Goal: Navigation & Orientation: Find specific page/section

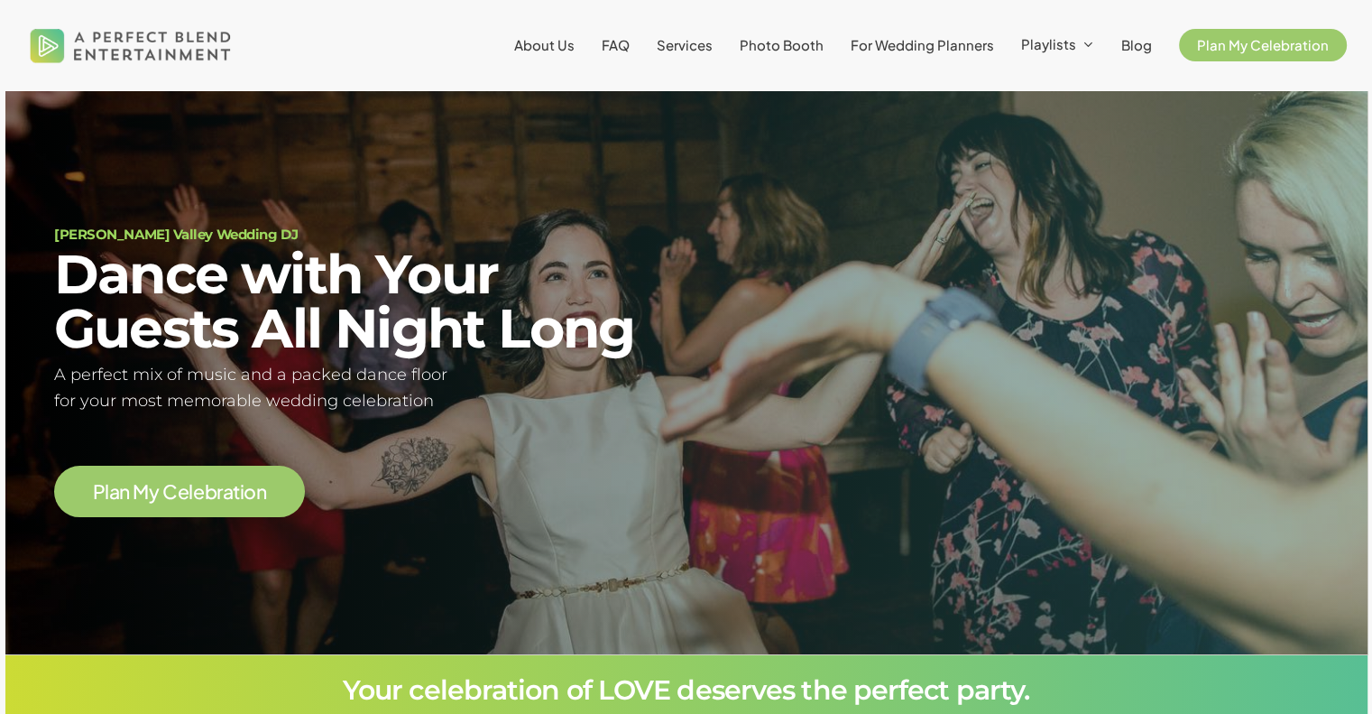
scroll to position [106, 0]
click at [561, 46] on span "About Us" at bounding box center [544, 44] width 60 height 17
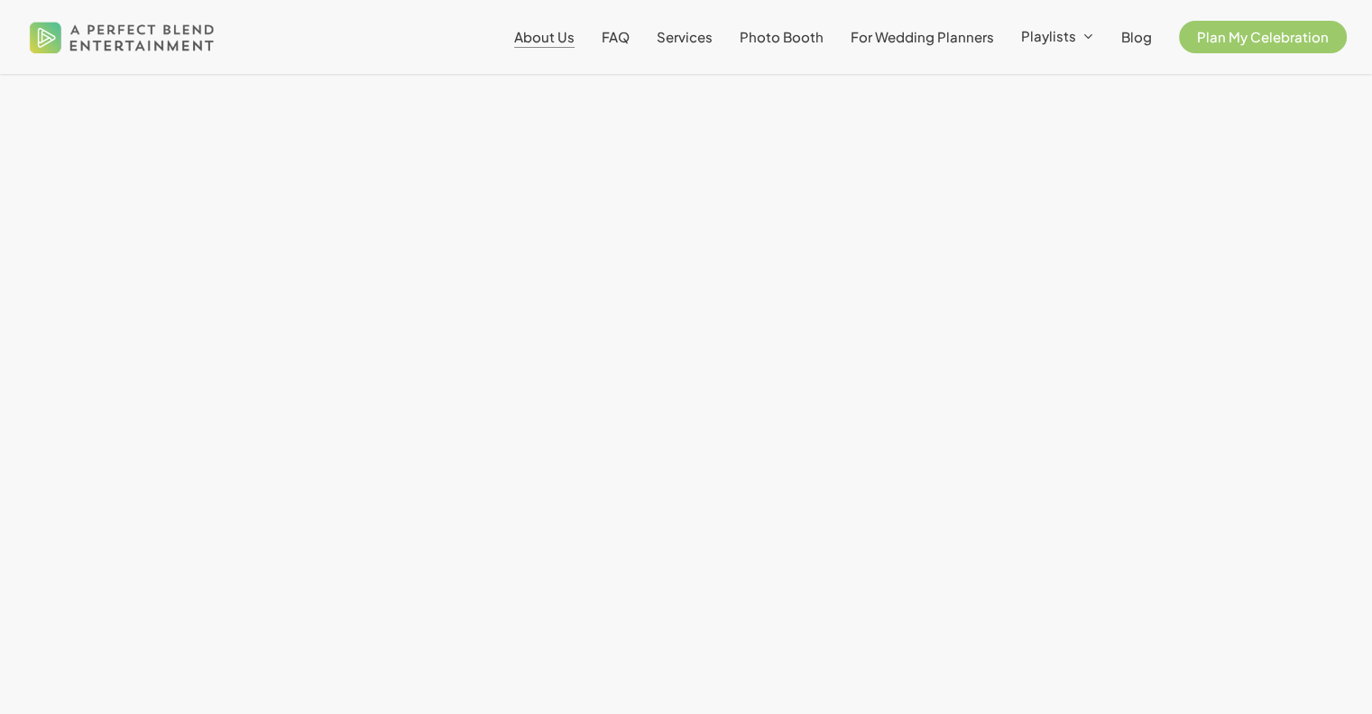
scroll to position [4619, 0]
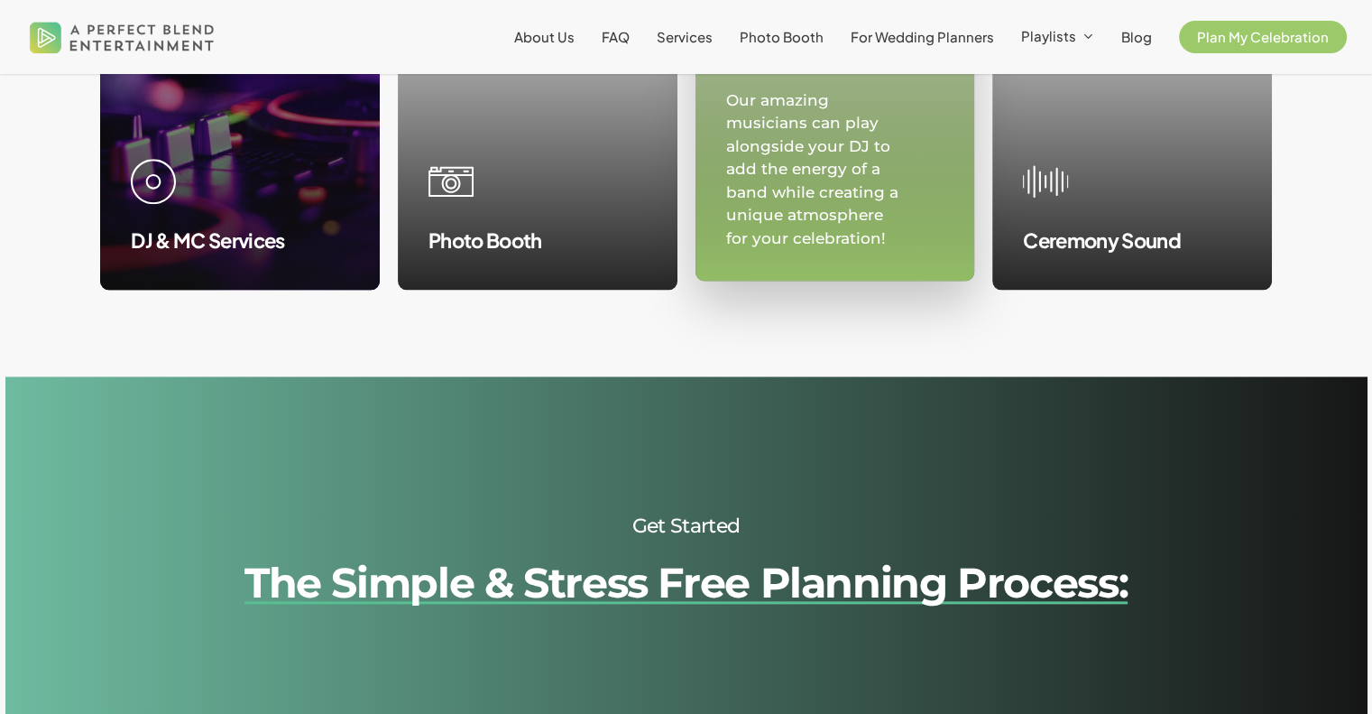
scroll to position [1894, 0]
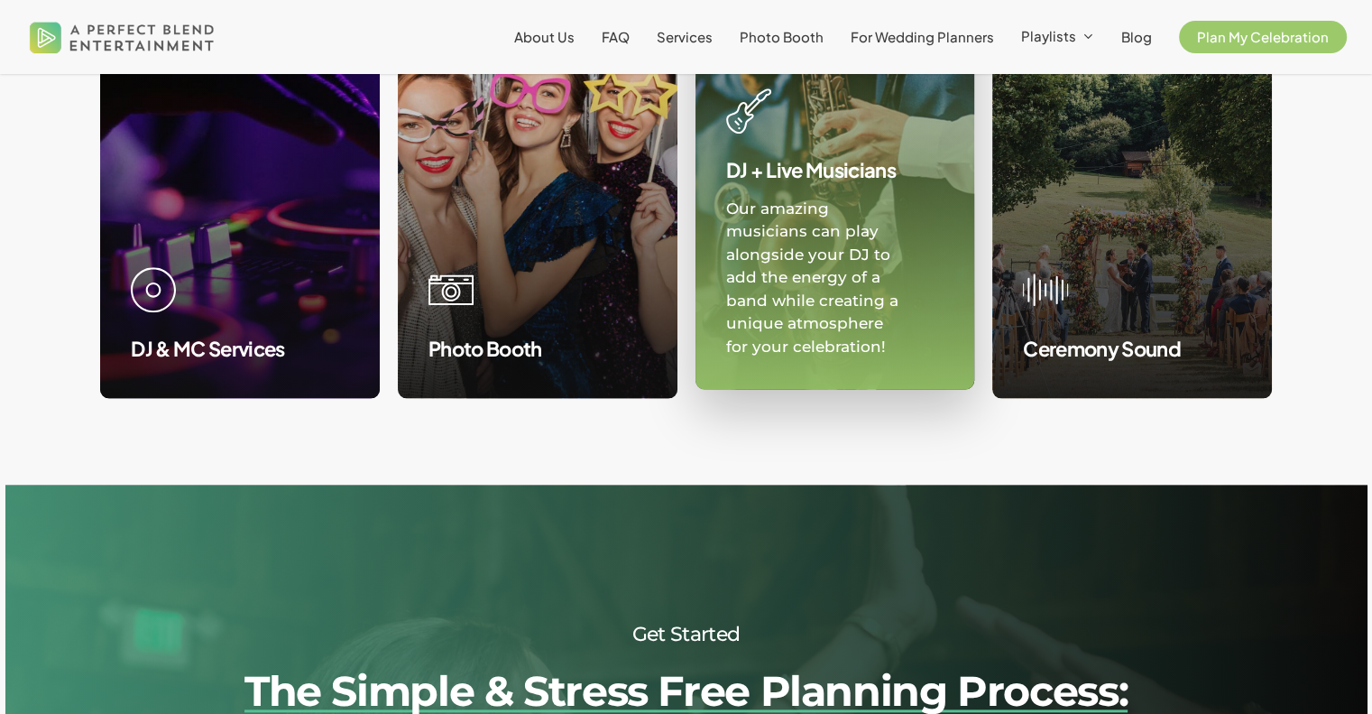
click at [804, 281] on link at bounding box center [835, 163] width 278 height 449
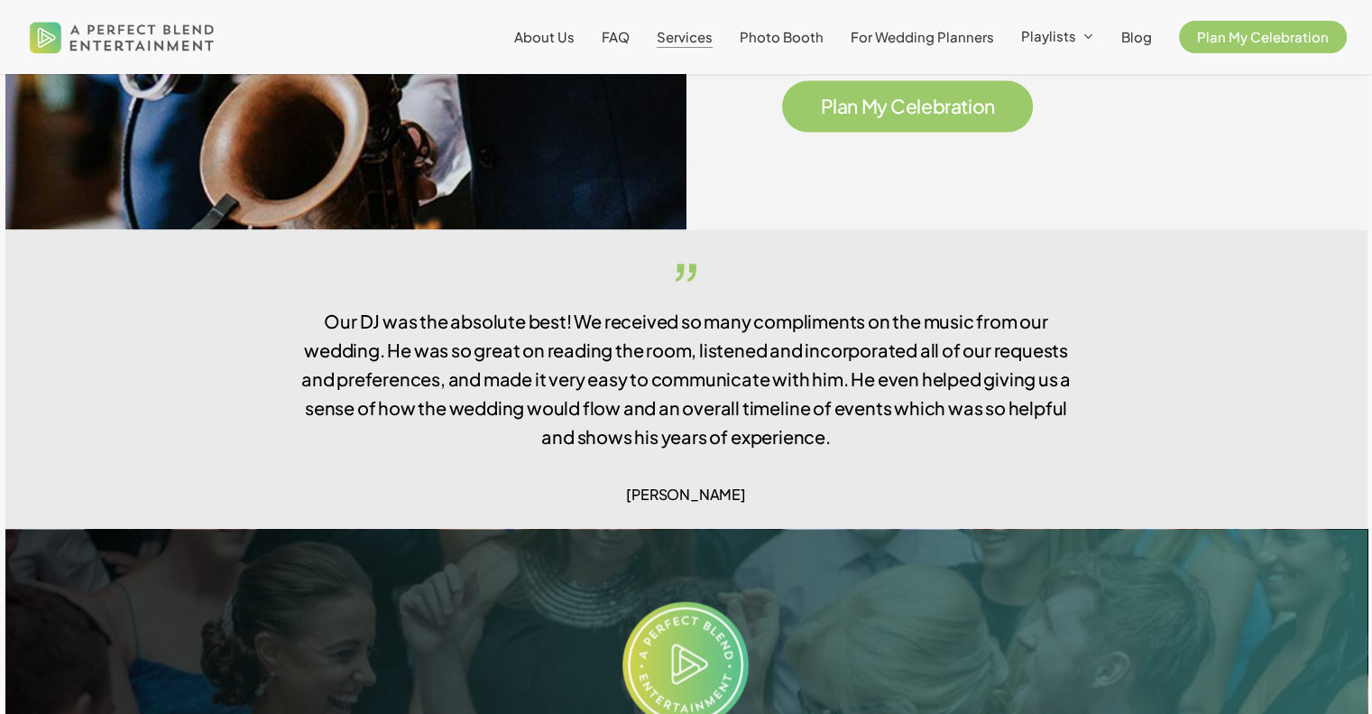
scroll to position [2436, 0]
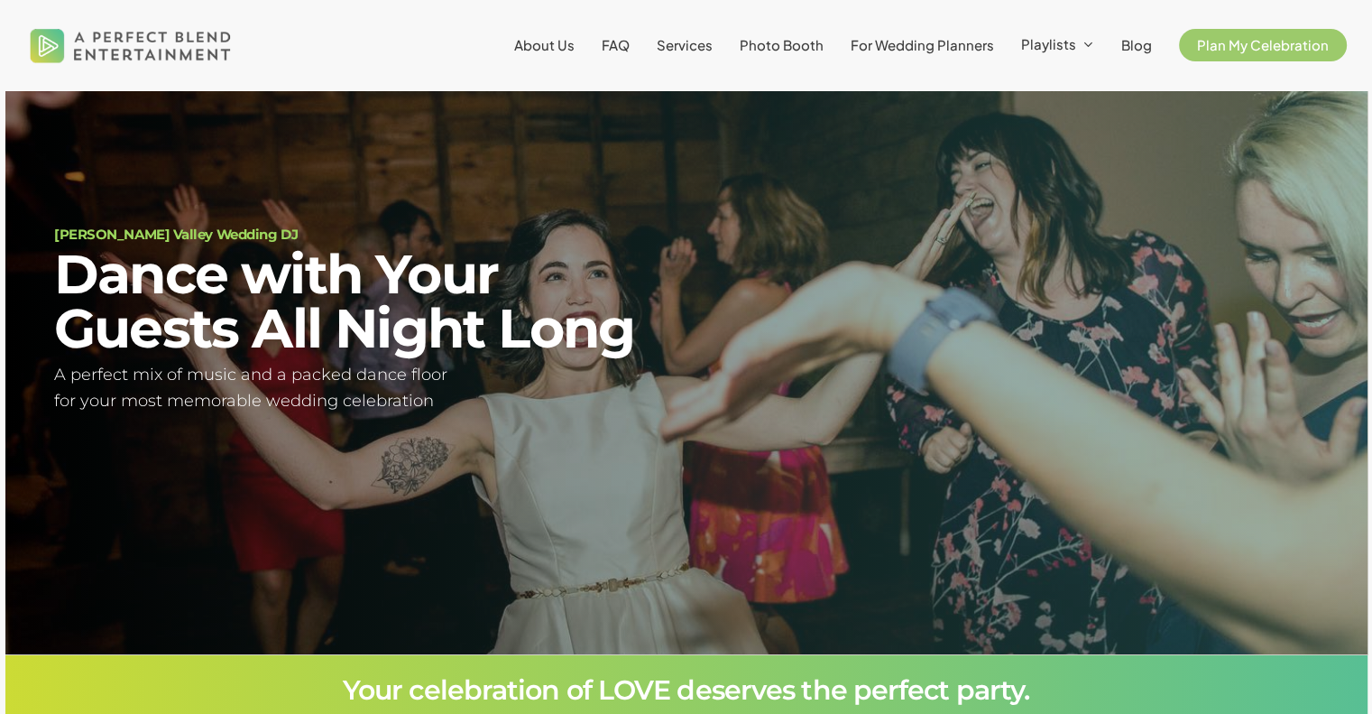
scroll to position [106, 0]
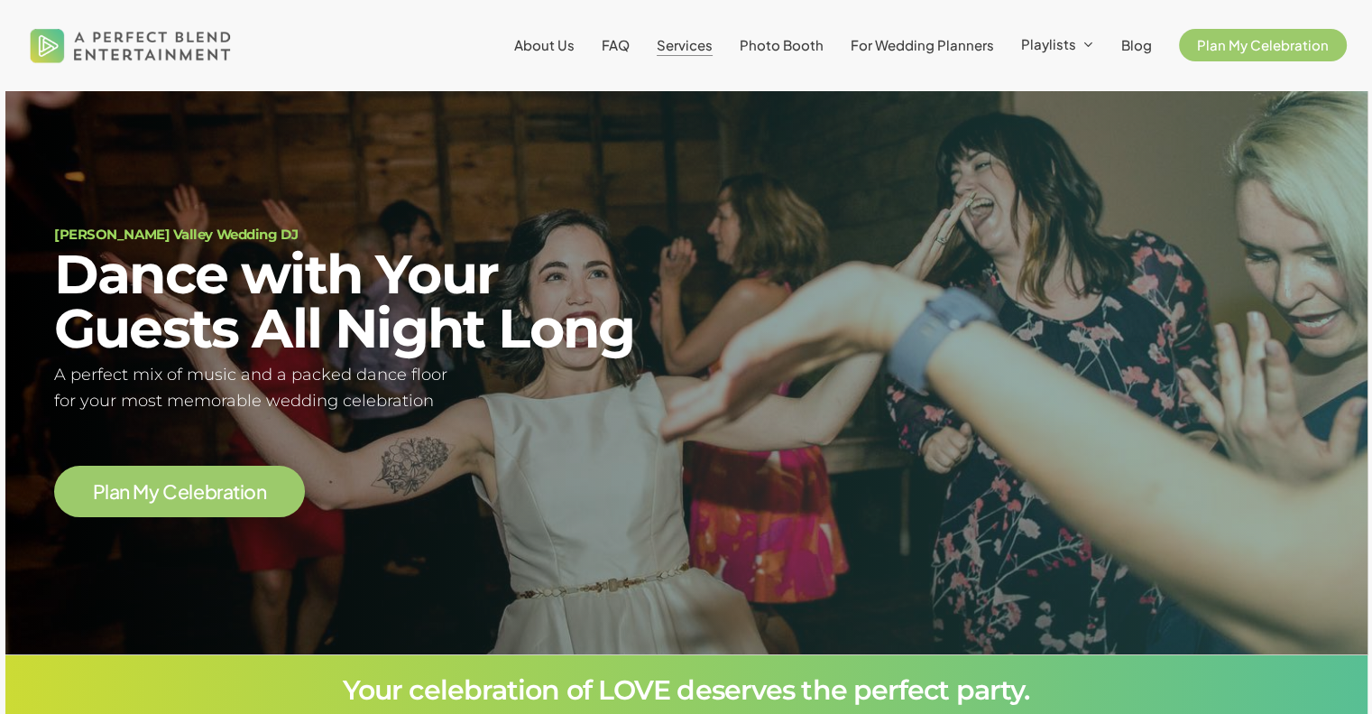
click at [673, 48] on span "Services" at bounding box center [685, 44] width 56 height 17
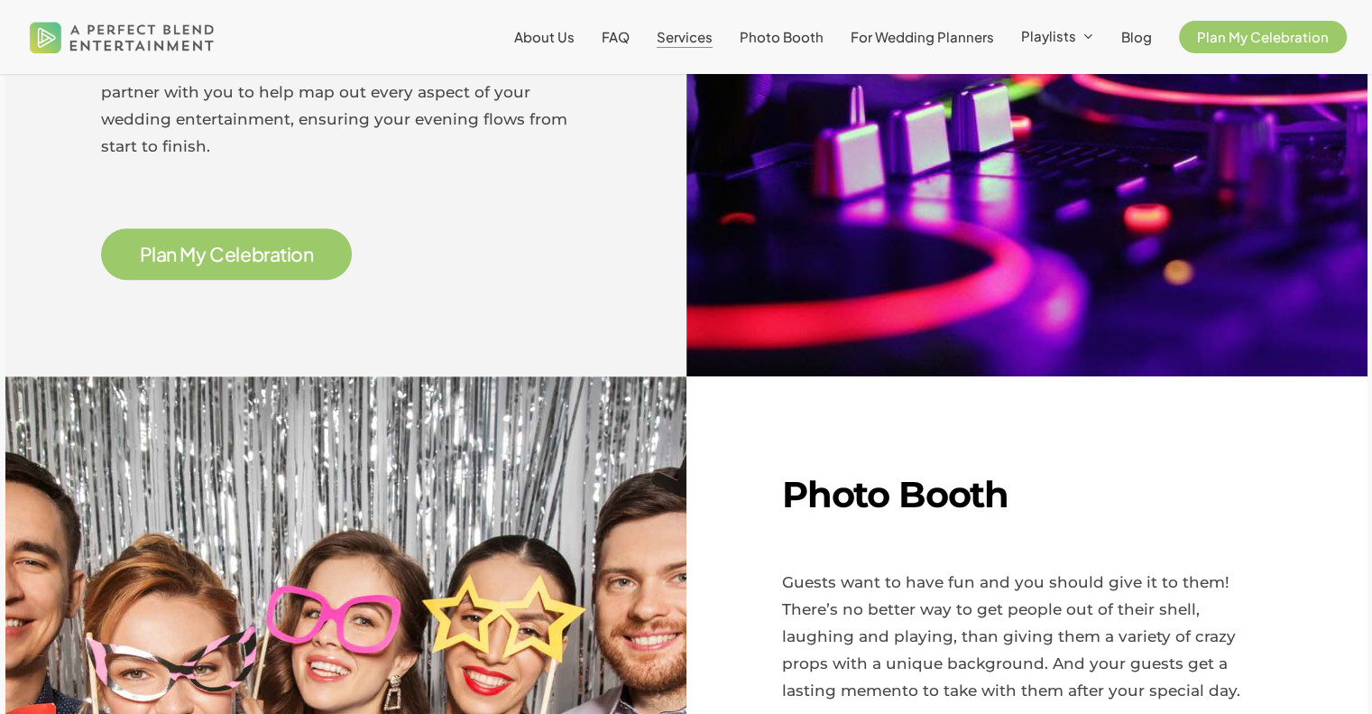
scroll to position [992, 0]
